Goal: Task Accomplishment & Management: Manage account settings

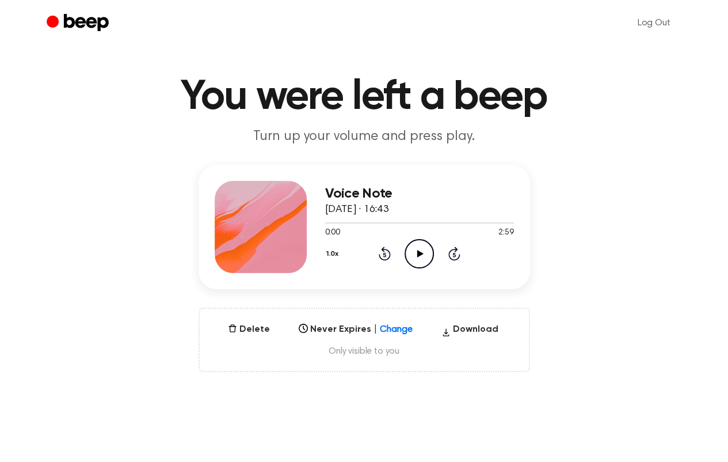
click at [395, 334] on div "Select..." at bounding box center [355, 326] width 123 height 16
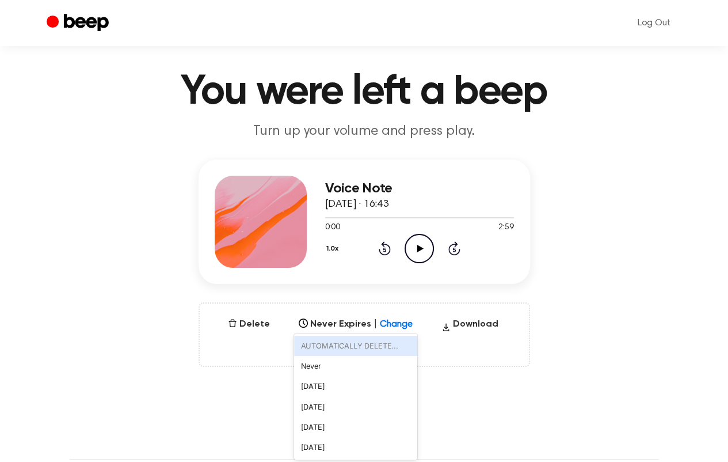
scroll to position [23, 0]
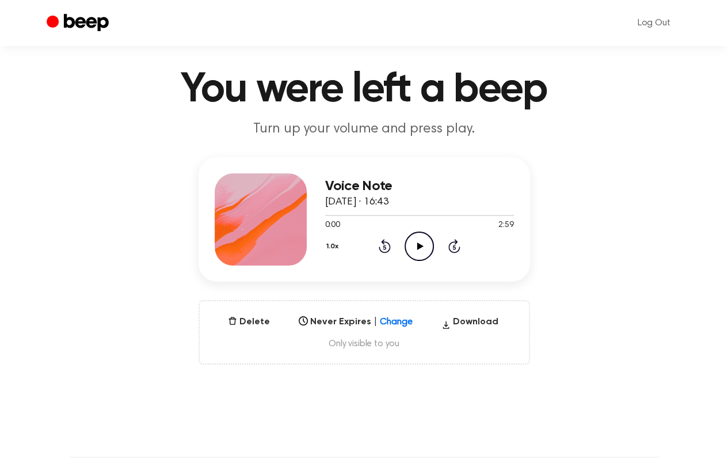
click at [656, 170] on div "Voice Note 29 August 2025 · 16:43 0:00 2:59 Your browser does not support the […" at bounding box center [364, 260] width 701 height 207
click at [69, 25] on icon "Beep" at bounding box center [85, 22] width 45 height 17
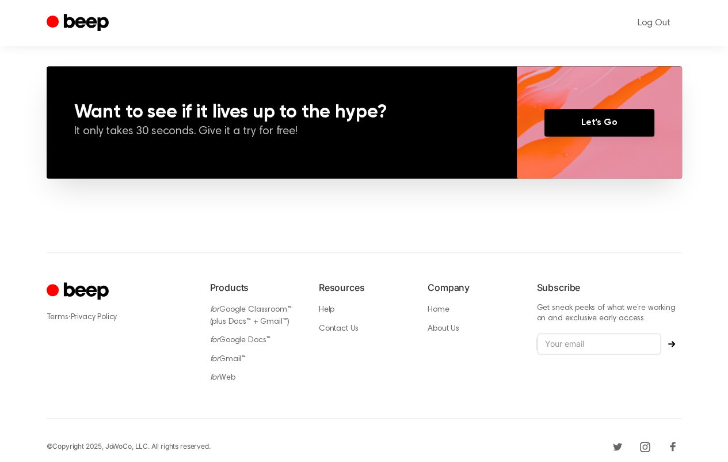
scroll to position [836, 0]
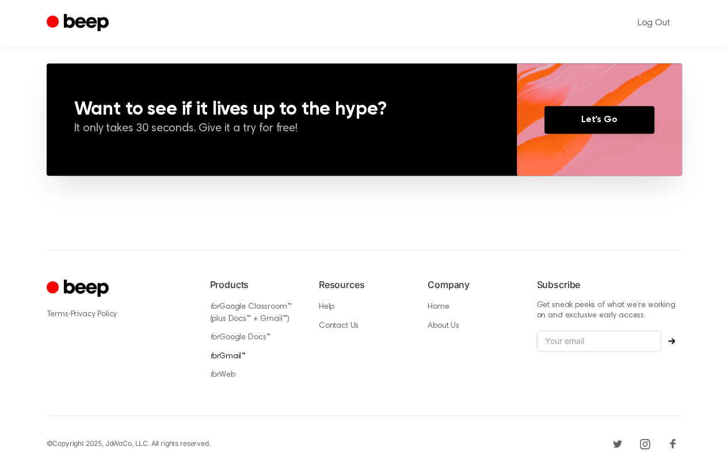
click at [230, 352] on link "for Gmail™" at bounding box center [228, 356] width 36 height 8
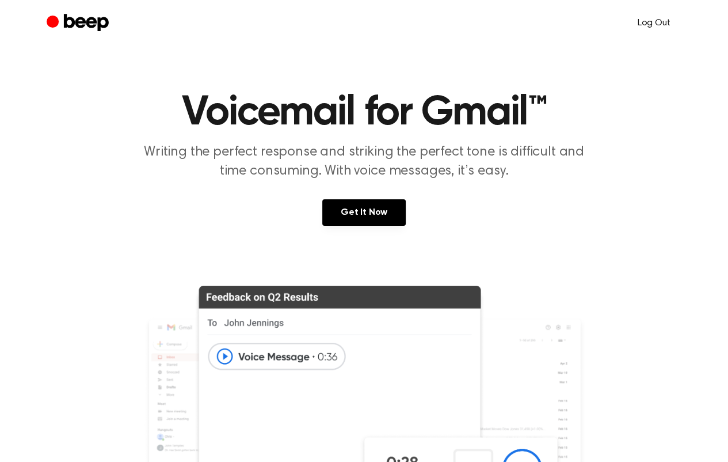
click at [649, 28] on link "Log Out" at bounding box center [654, 23] width 56 height 28
click at [564, 22] on link "Log in" at bounding box center [555, 23] width 44 height 22
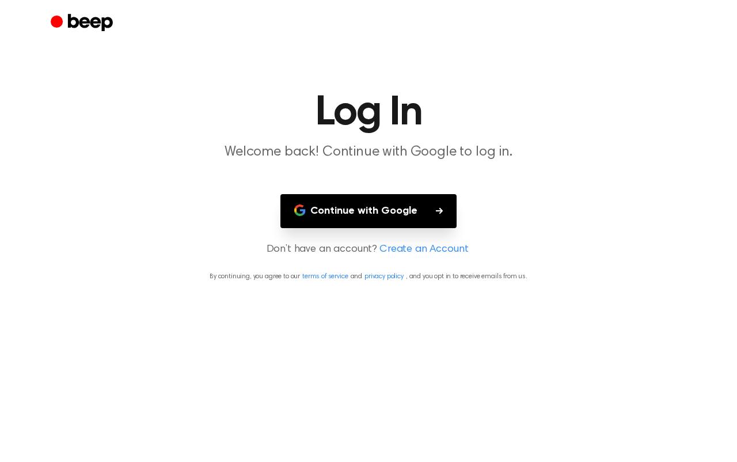
click at [382, 215] on button "Continue with Google" at bounding box center [368, 211] width 176 height 34
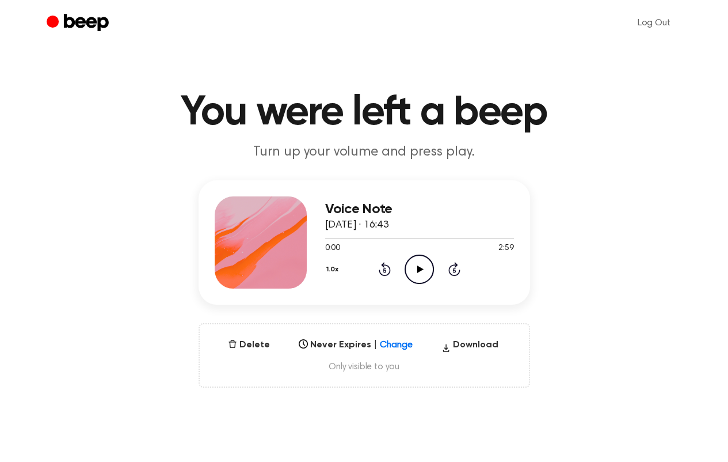
click at [282, 343] on div "Delete Never Expires | Change Select... Download Only visible to you" at bounding box center [365, 355] width 332 height 64
click at [260, 343] on button "Delete" at bounding box center [248, 345] width 51 height 14
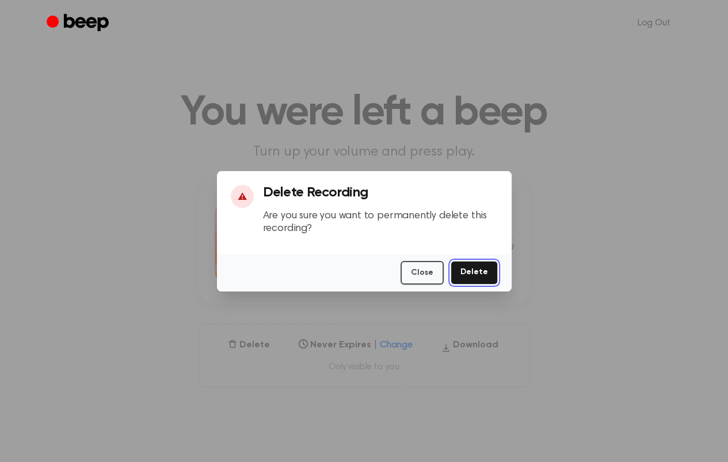
click at [484, 264] on button "Delete" at bounding box center [474, 273] width 47 height 24
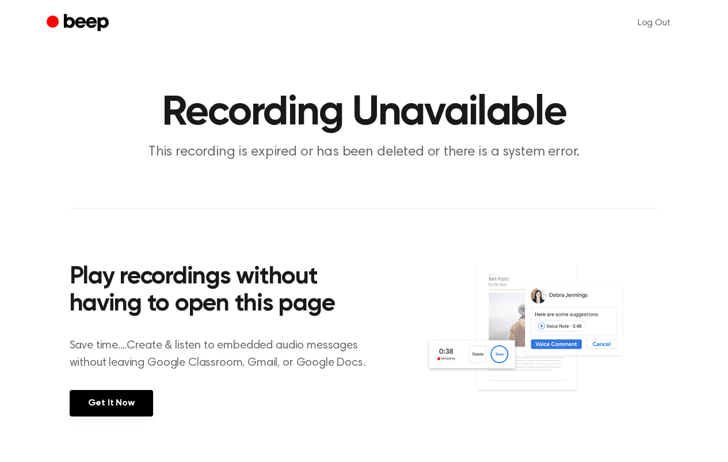
click at [486, 269] on img at bounding box center [541, 337] width 233 height 155
